Goal: Information Seeking & Learning: Learn about a topic

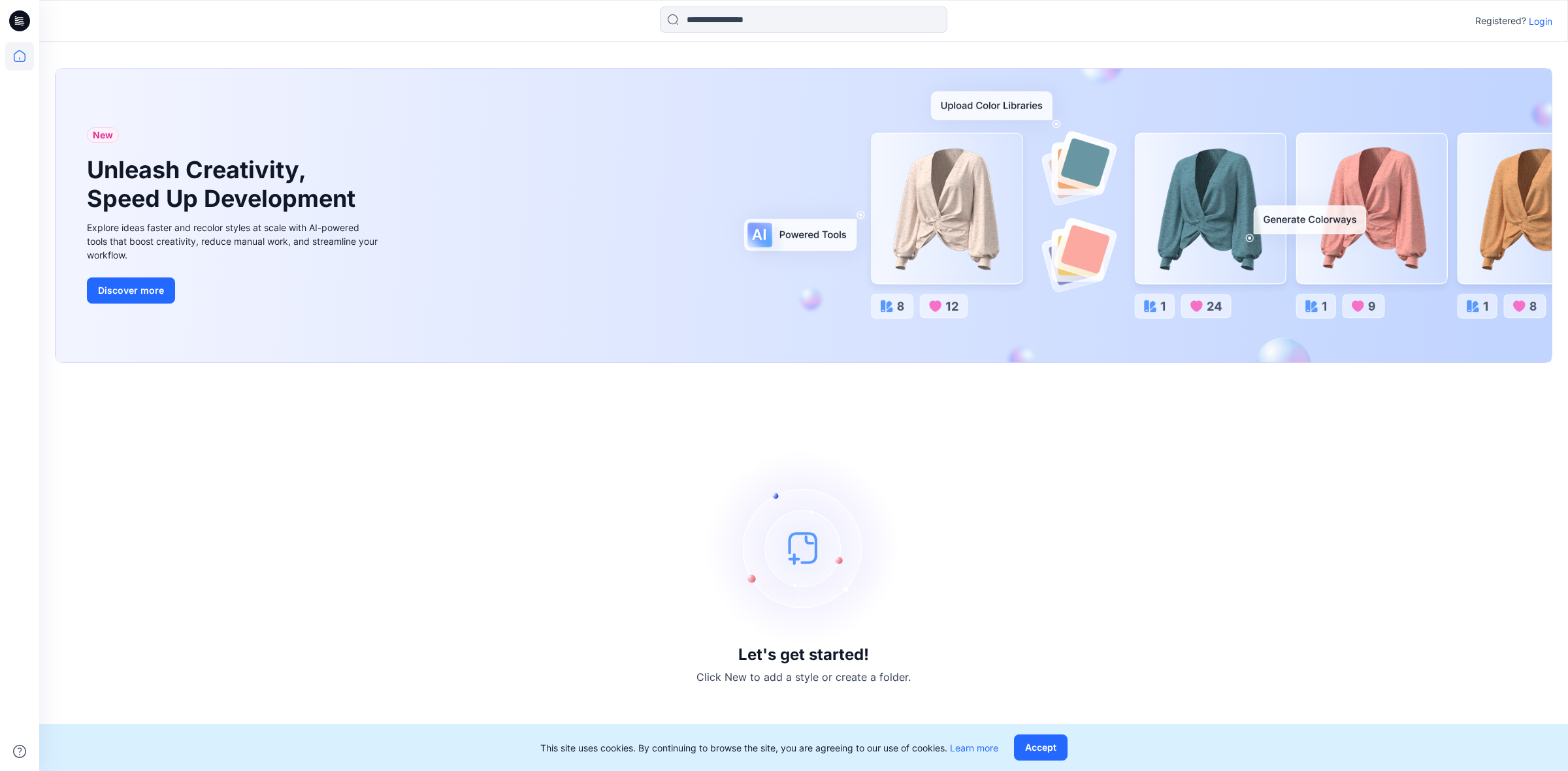
click at [1549, 18] on p "Login" at bounding box center [1540, 21] width 24 height 14
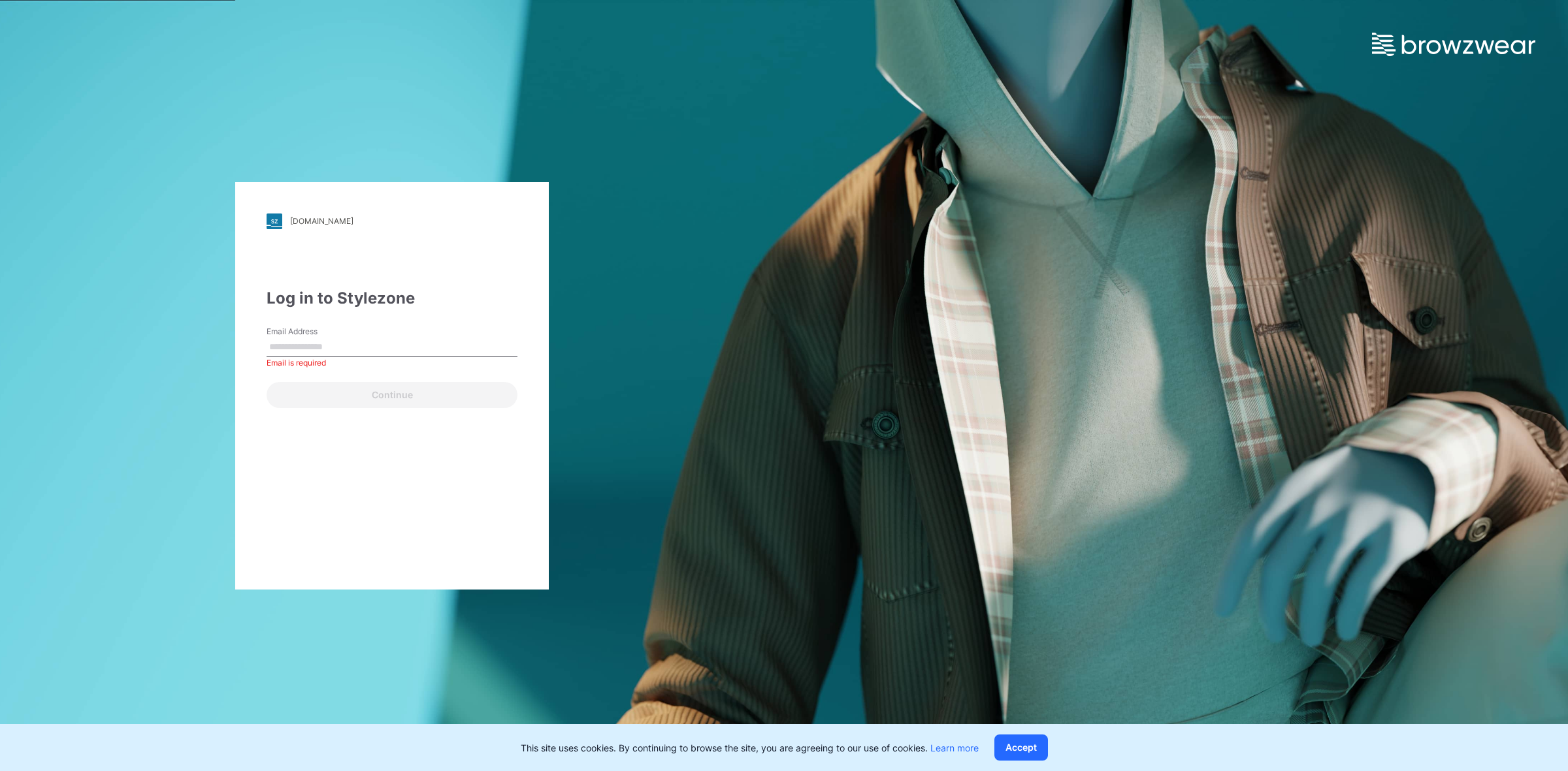
click at [315, 395] on div "Continue" at bounding box center [391, 393] width 251 height 32
click at [338, 348] on input "Email Address" at bounding box center [391, 347] width 251 height 19
type input "**********"
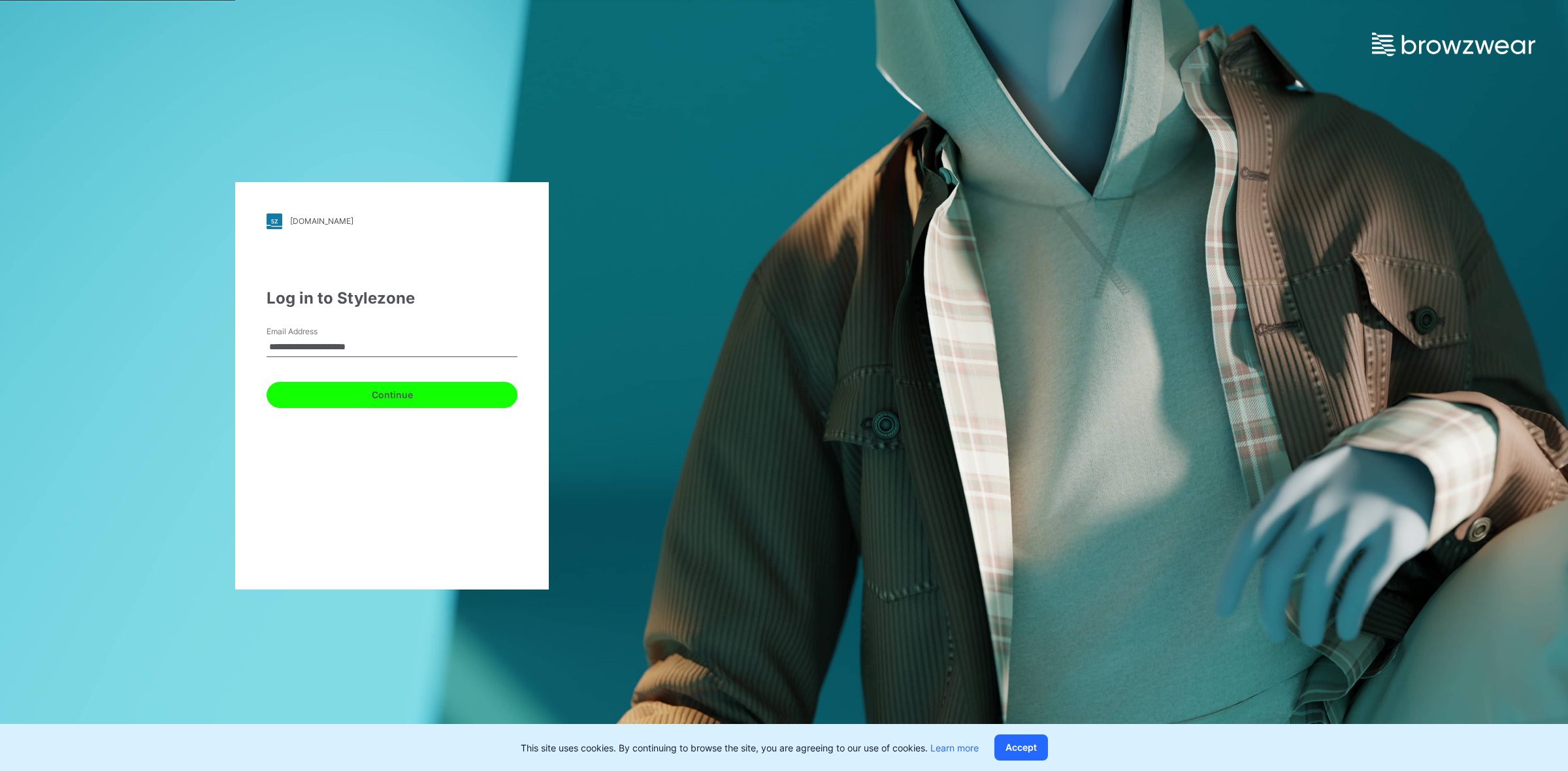
click at [337, 389] on button "Continue" at bounding box center [391, 396] width 251 height 26
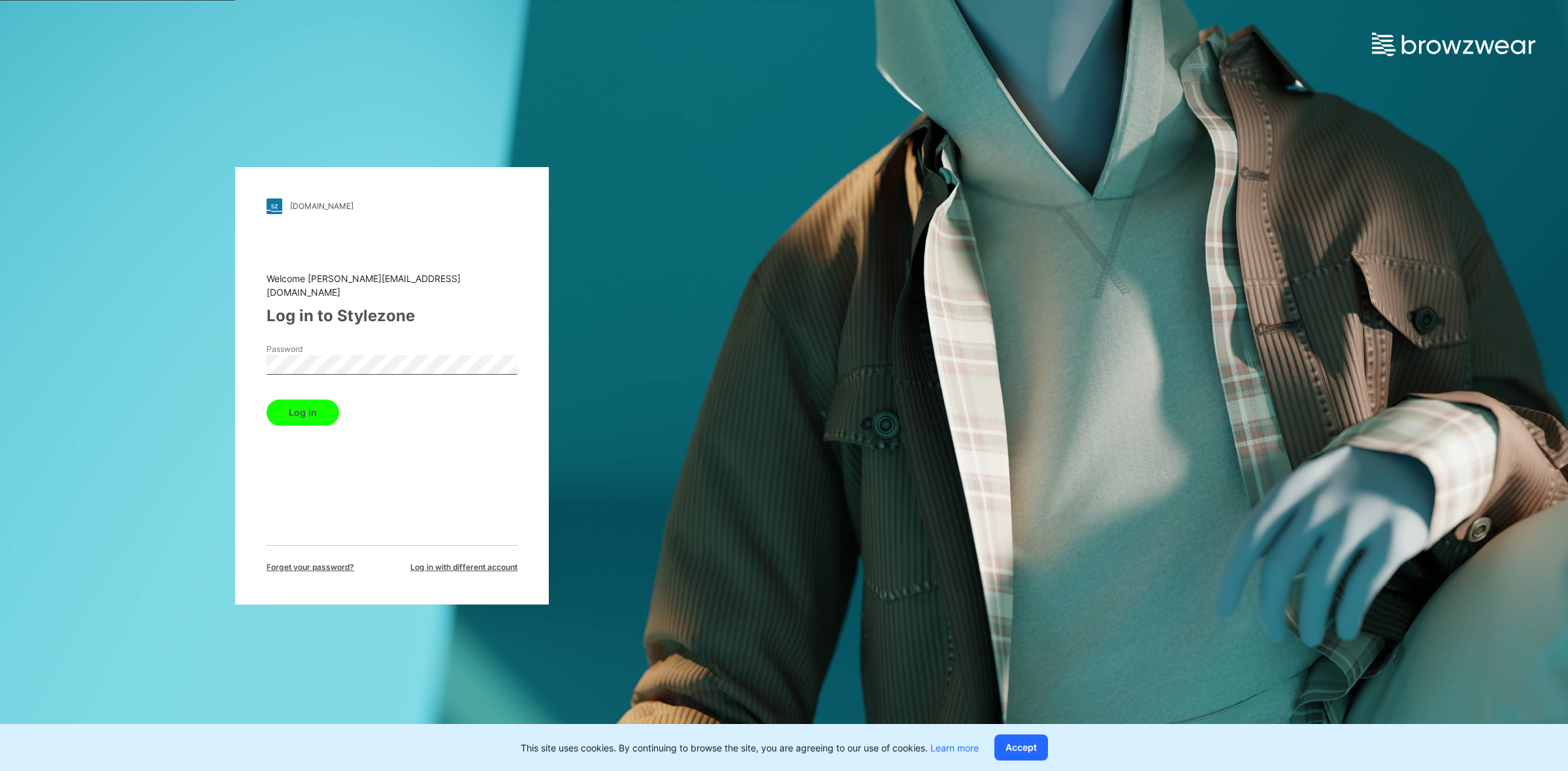
click at [310, 400] on button "Log in" at bounding box center [302, 413] width 72 height 26
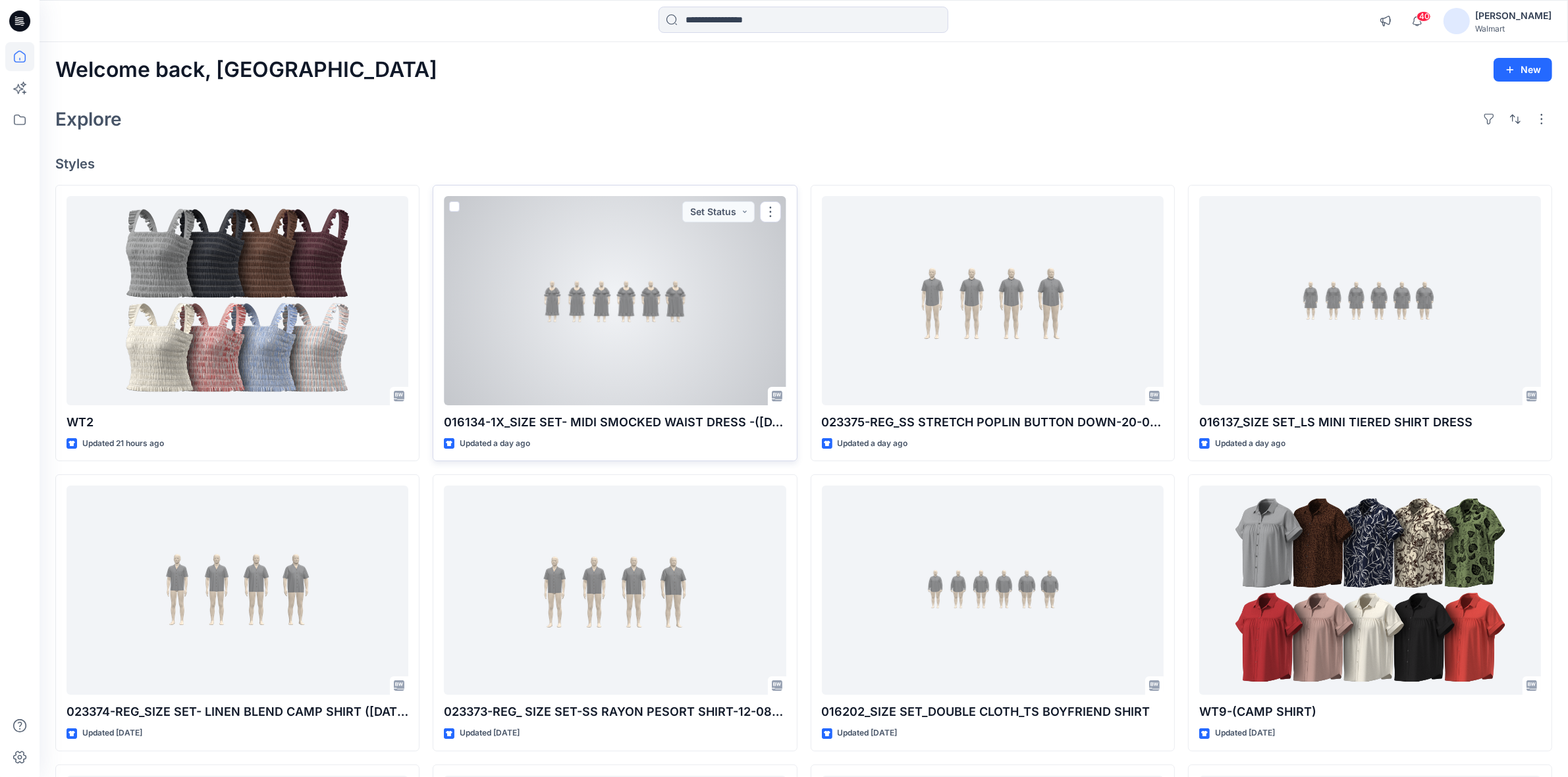
click at [601, 327] on div at bounding box center [615, 301] width 342 height 210
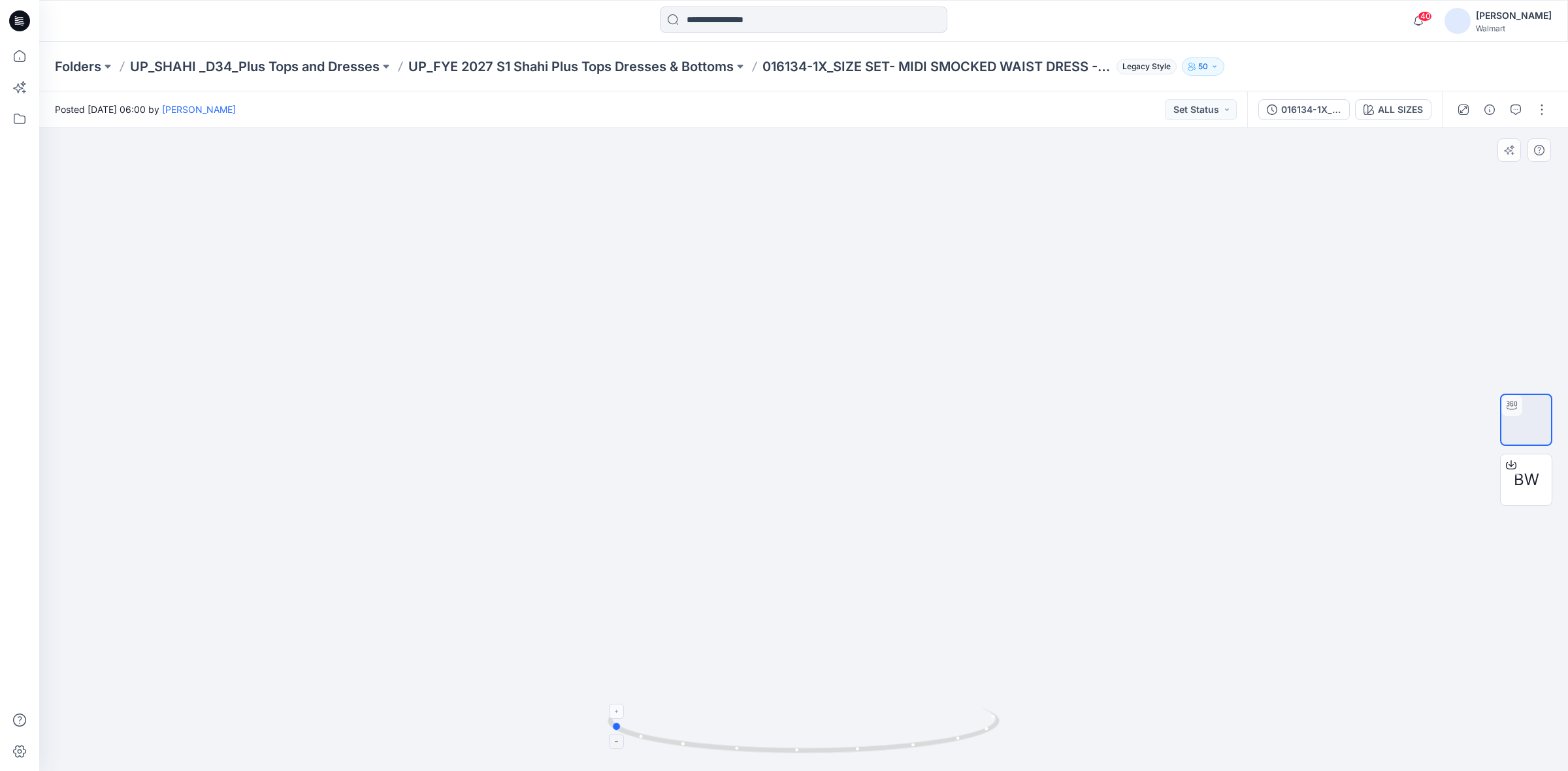
drag, startPoint x: 801, startPoint y: 750, endPoint x: 608, endPoint y: 756, distance: 193.1
click at [608, 756] on icon at bounding box center [805, 732] width 395 height 49
drag, startPoint x: 621, startPoint y: 735, endPoint x: 685, endPoint y: 731, distance: 64.1
click at [685, 731] on icon at bounding box center [805, 732] width 395 height 49
drag, startPoint x: 615, startPoint y: 730, endPoint x: 712, endPoint y: 735, distance: 97.1
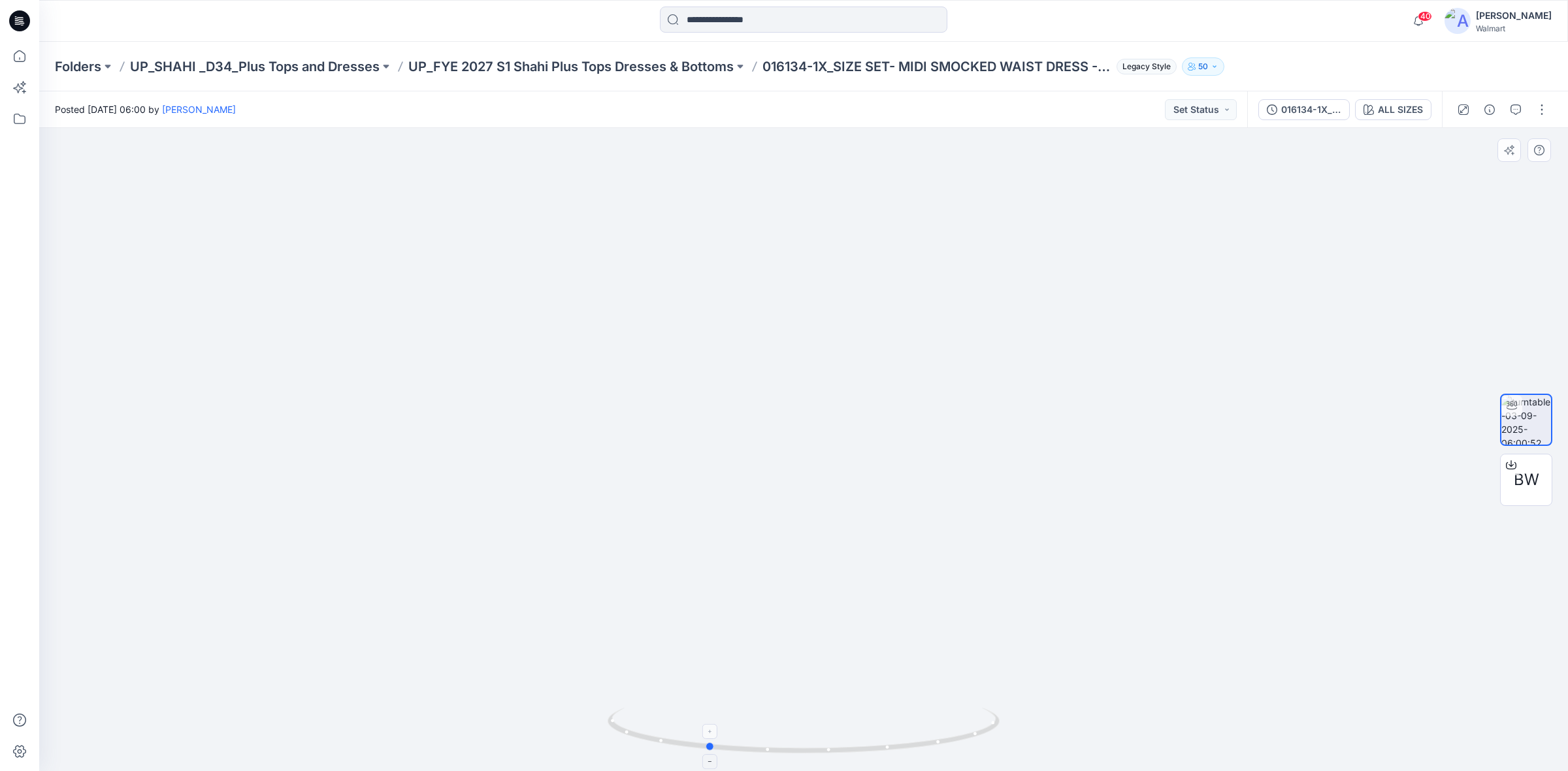
click at [712, 735] on icon at bounding box center [805, 732] width 395 height 49
drag, startPoint x: 710, startPoint y: 743, endPoint x: 801, endPoint y: 750, distance: 91.3
click at [801, 750] on circle at bounding box center [798, 750] width 8 height 8
click at [1385, 110] on div "ALL SIZES" at bounding box center [1400, 109] width 45 height 14
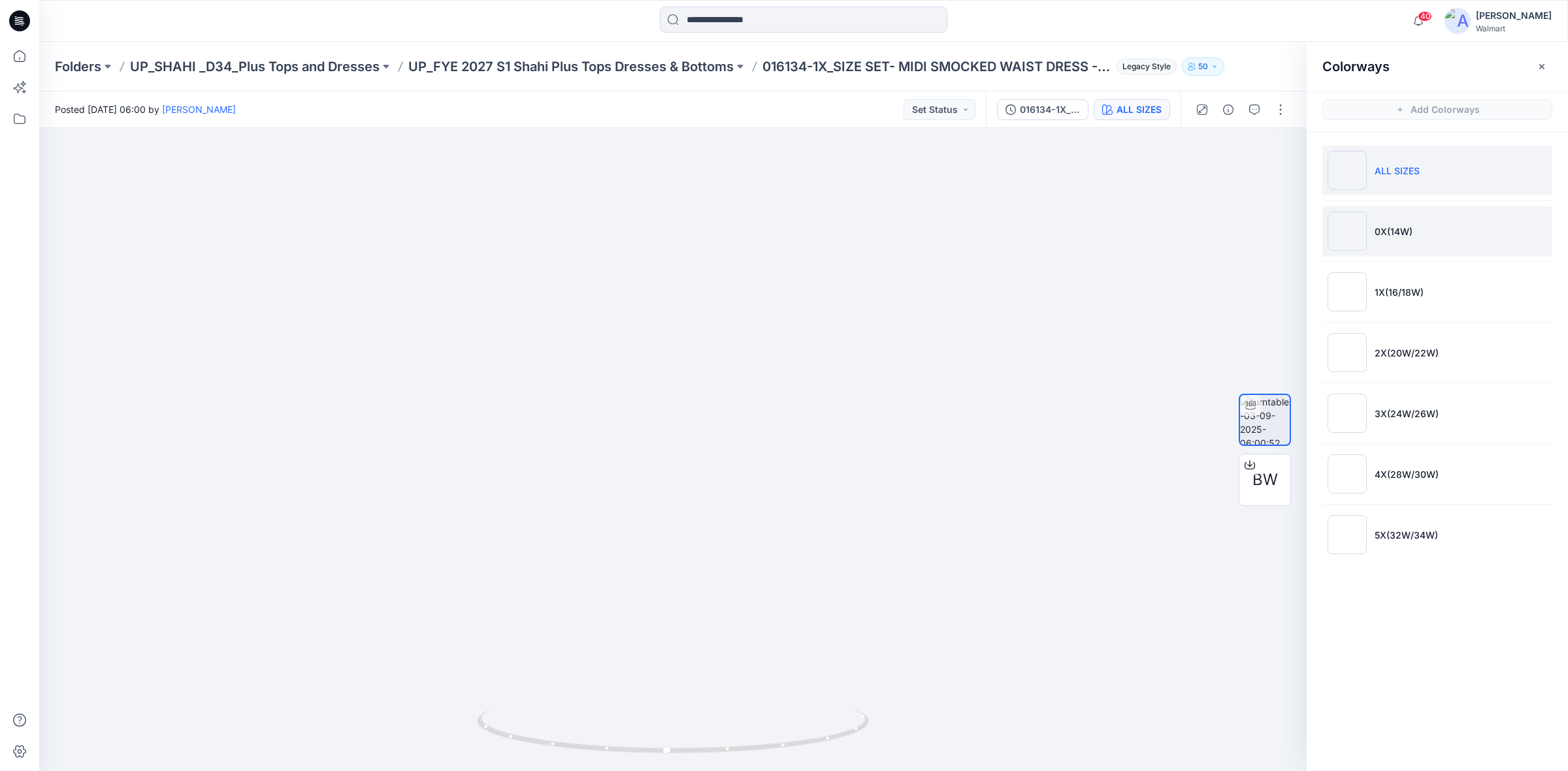
click at [1390, 234] on p "0X(14W)" at bounding box center [1393, 232] width 38 height 14
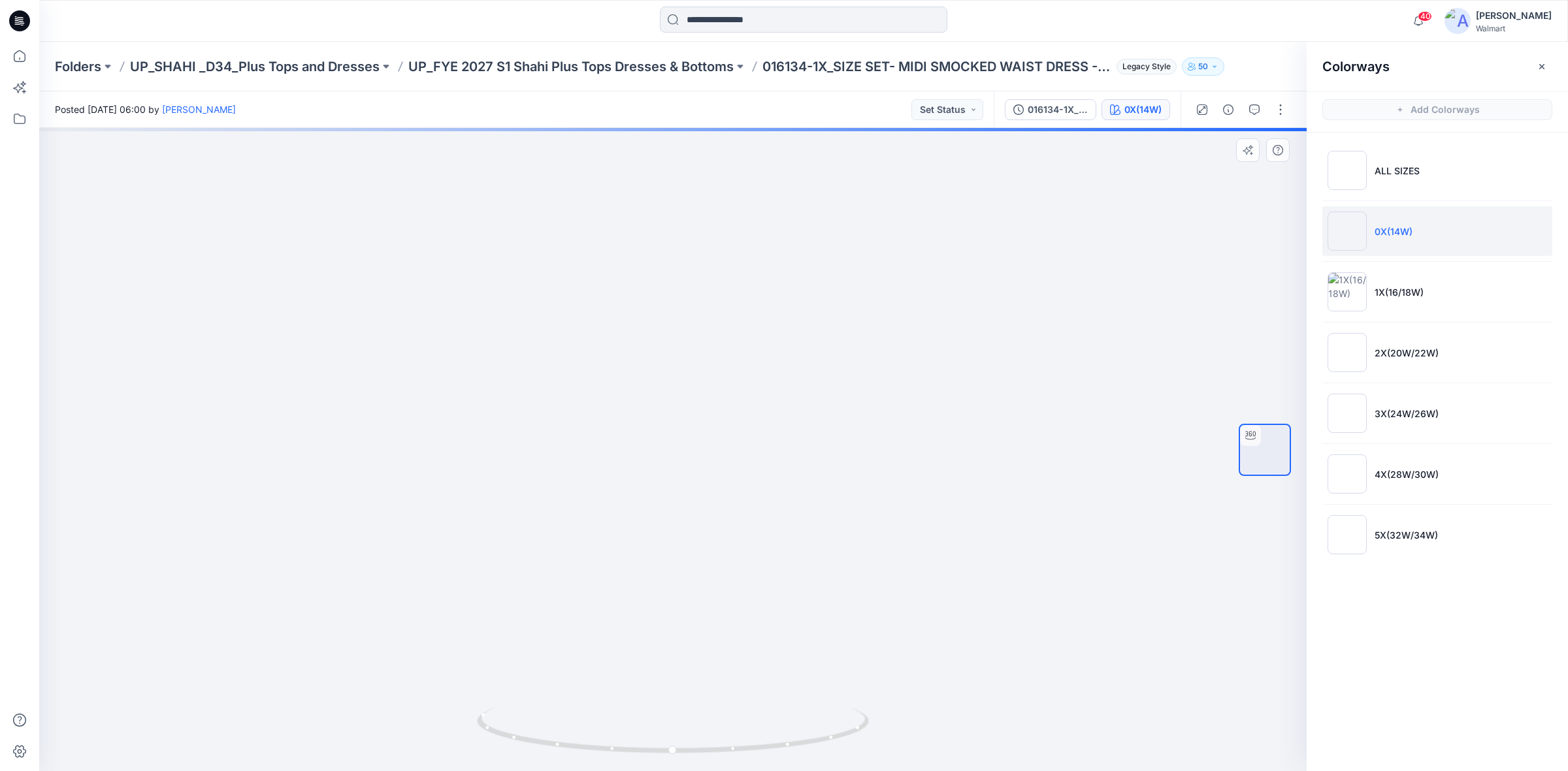
drag, startPoint x: 657, startPoint y: 325, endPoint x: 655, endPoint y: 433, distance: 108.0
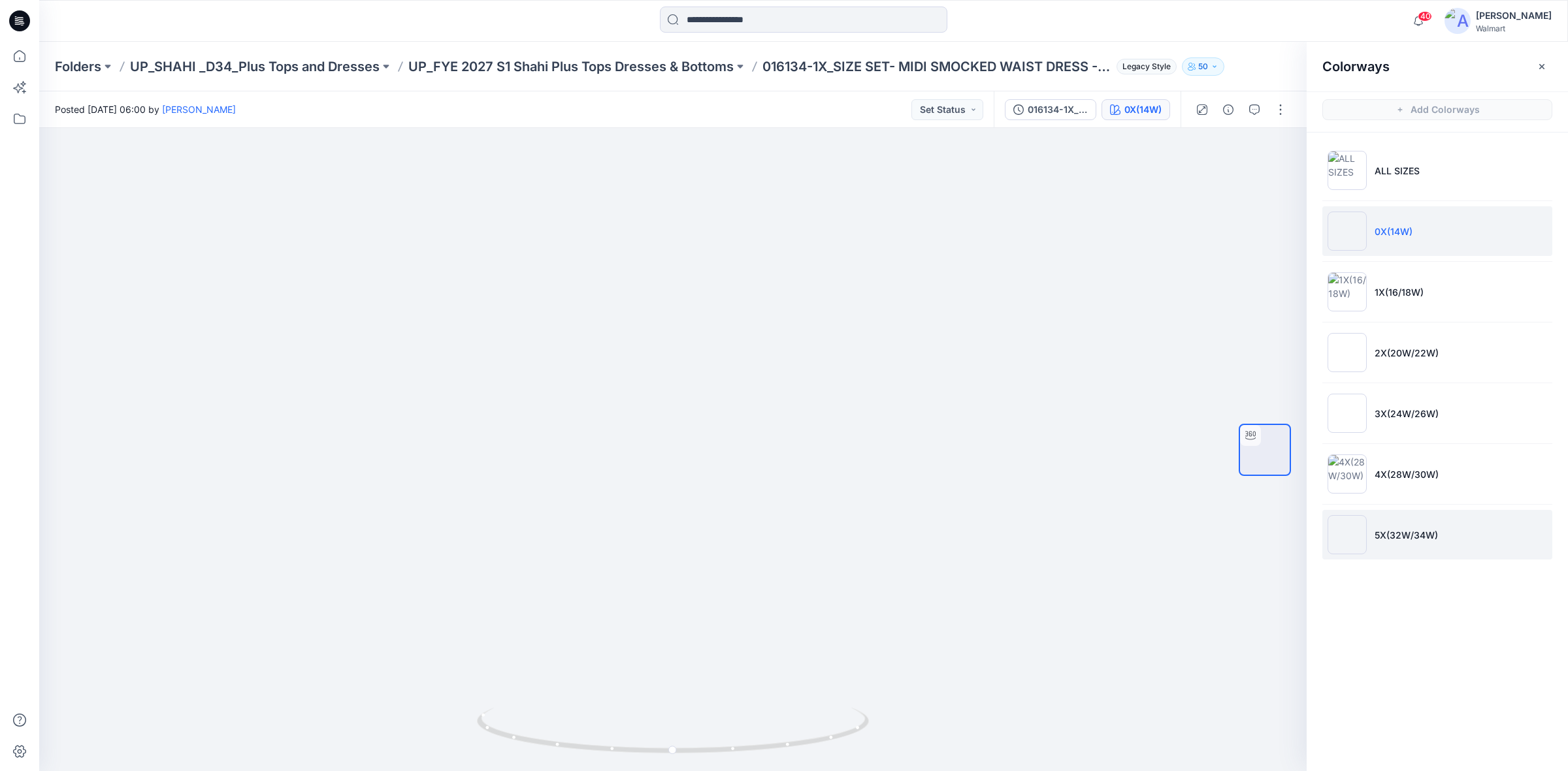
click at [1372, 521] on li "5X(32W/34W)" at bounding box center [1437, 535] width 230 height 49
drag, startPoint x: 647, startPoint y: 322, endPoint x: 644, endPoint y: 396, distance: 74.1
click at [4, 18] on div at bounding box center [19, 20] width 41 height 41
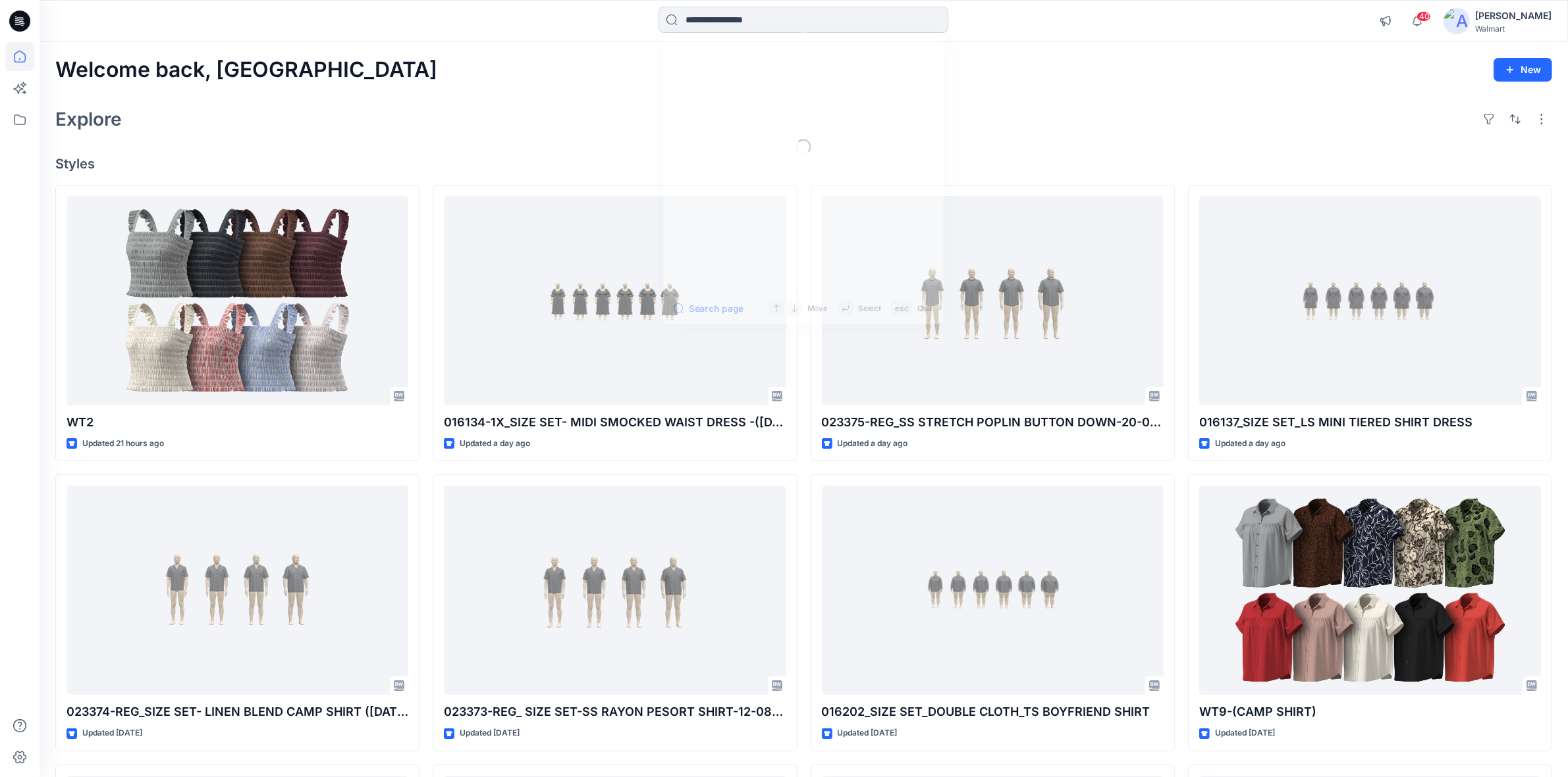
click at [724, 17] on input at bounding box center [803, 20] width 290 height 27
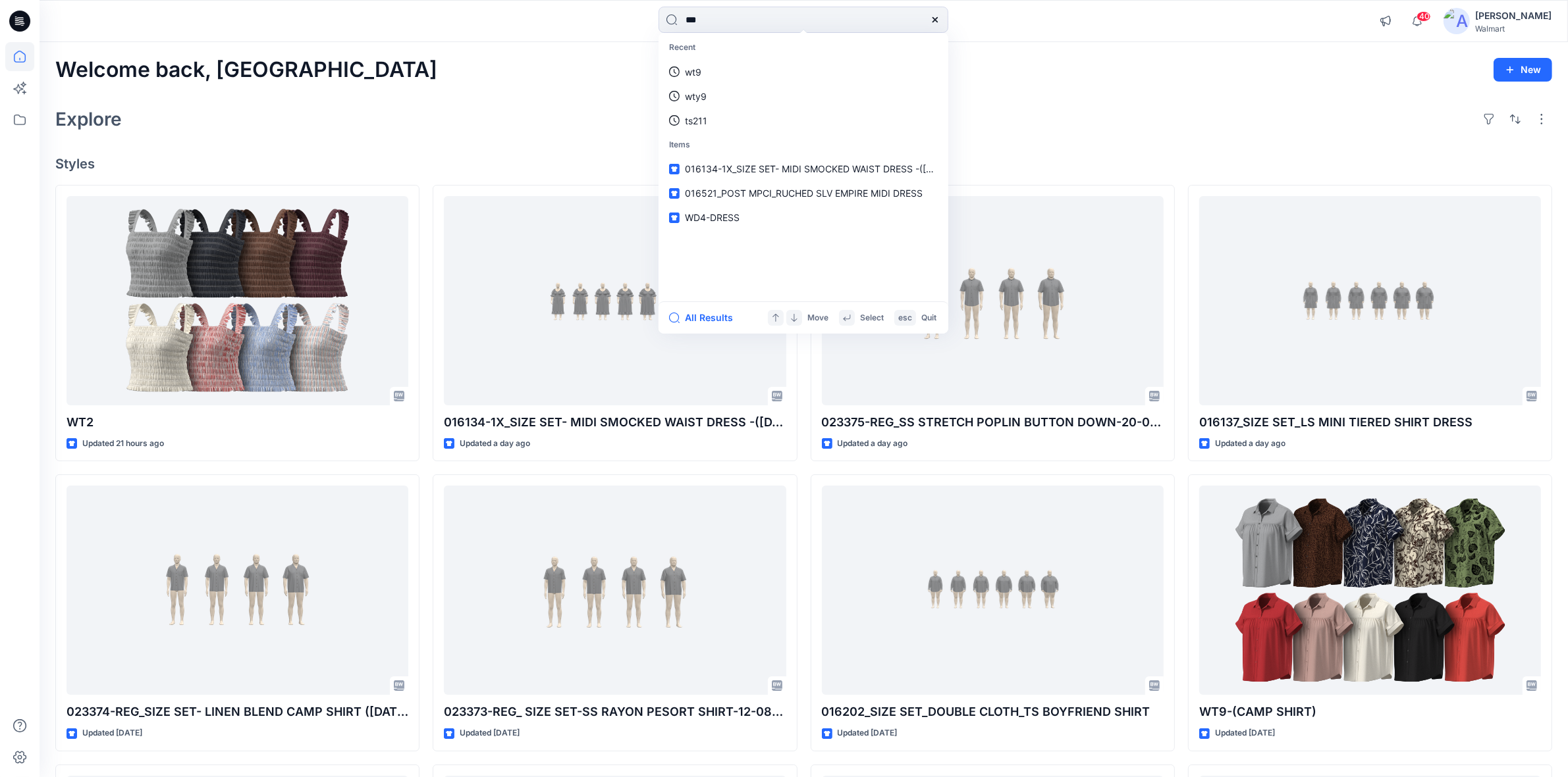
type input "****"
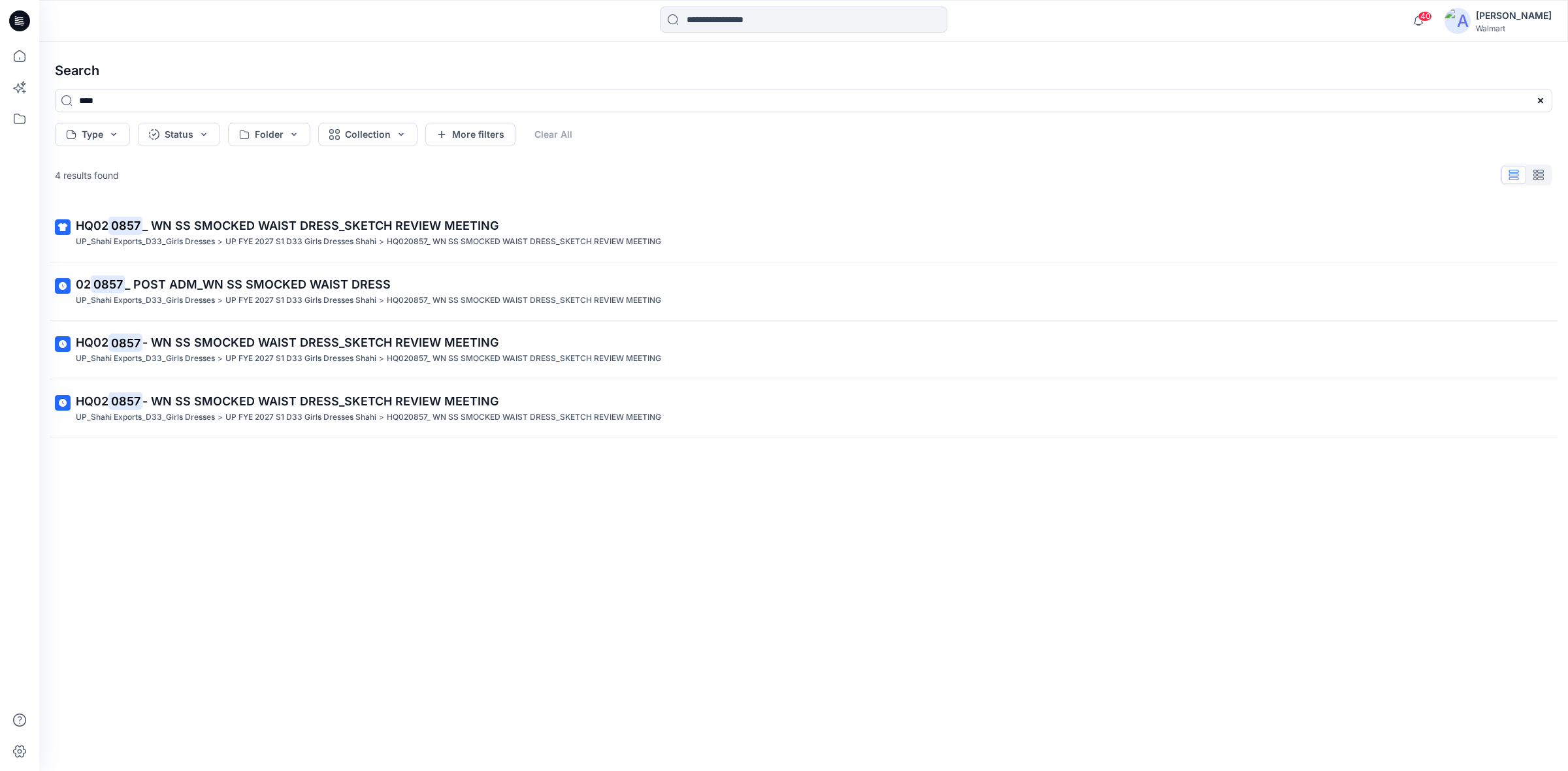
click at [183, 229] on span "_ WN SS SMOCKED WAIST DRESS_SKETCH REVIEW MEETING" at bounding box center [321, 226] width 356 height 14
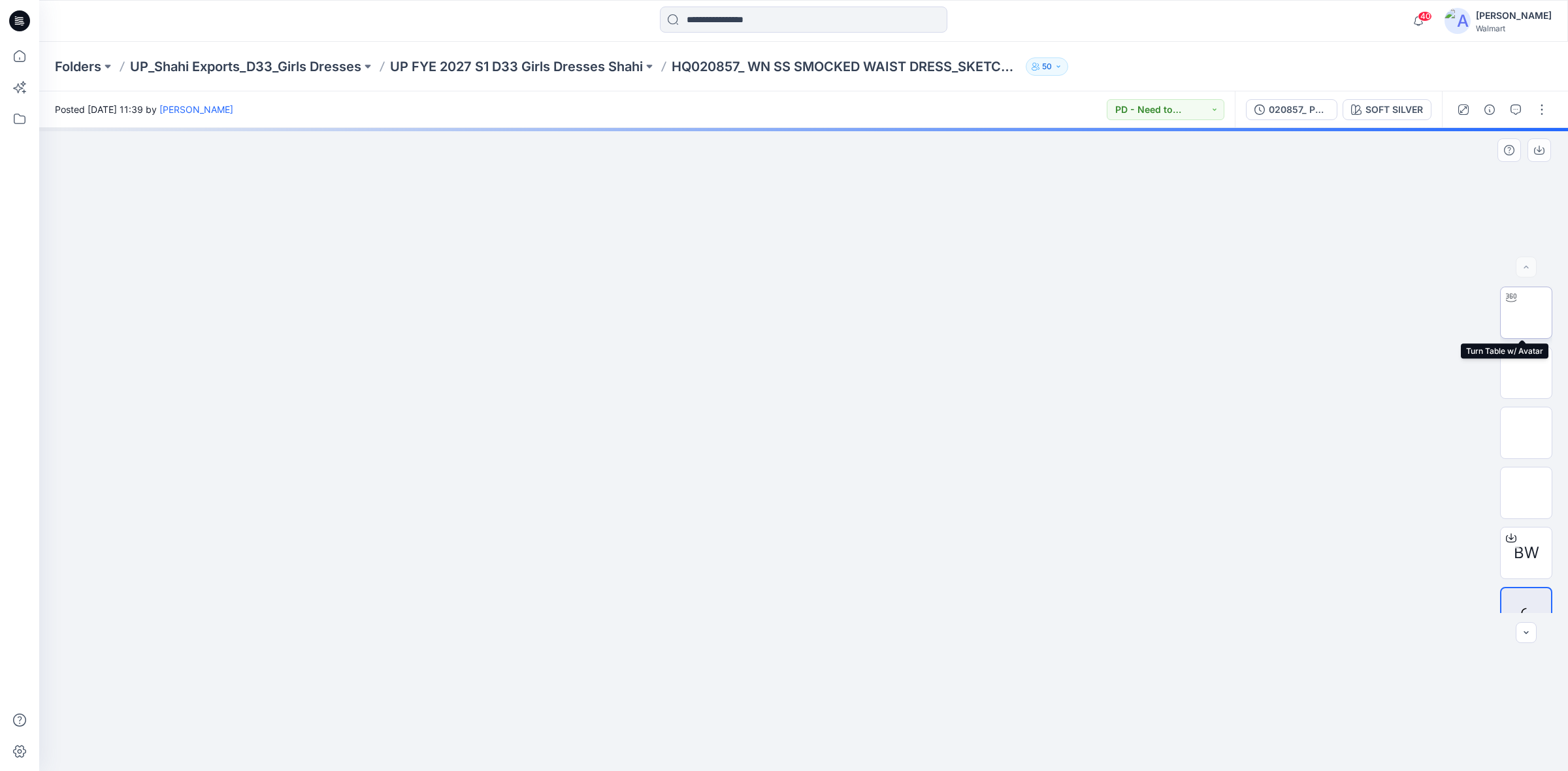
click at [1526, 313] on img at bounding box center [1526, 313] width 0 height 0
drag, startPoint x: 763, startPoint y: 594, endPoint x: 762, endPoint y: 559, distance: 35.0
drag, startPoint x: 801, startPoint y: 751, endPoint x: 710, endPoint y: 756, distance: 91.1
click at [710, 756] on icon at bounding box center [805, 732] width 395 height 49
drag, startPoint x: 716, startPoint y: 750, endPoint x: 811, endPoint y: 745, distance: 95.1
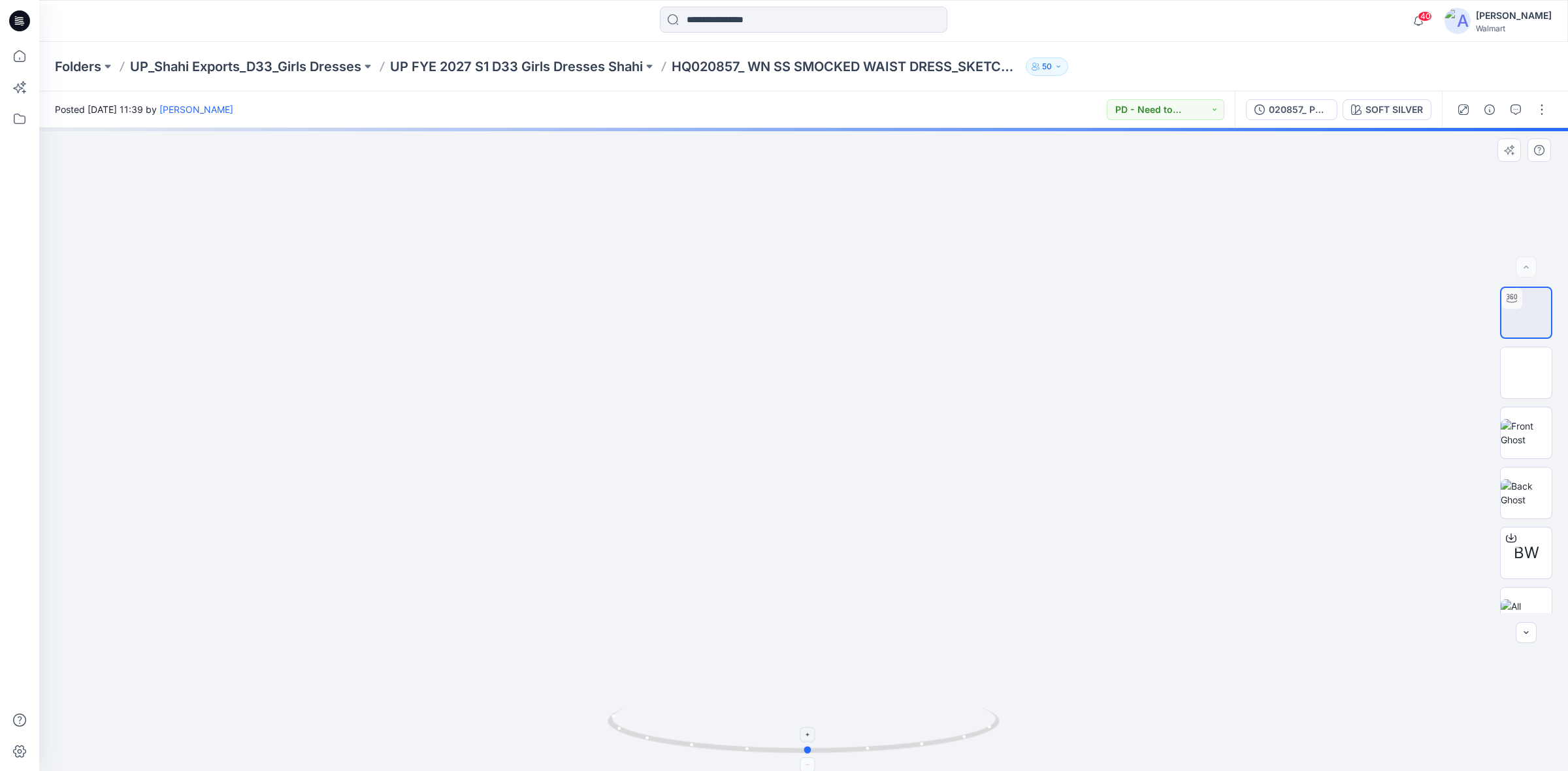
click at [811, 745] on icon at bounding box center [805, 732] width 395 height 49
